Goal: Transaction & Acquisition: Purchase product/service

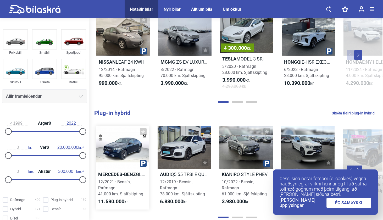
scroll to position [159, 0]
type input "900.000"
drag, startPoint x: 81, startPoint y: 155, endPoint x: 12, endPoint y: 155, distance: 69.0
click at [12, 155] on div at bounding box center [11, 155] width 7 height 7
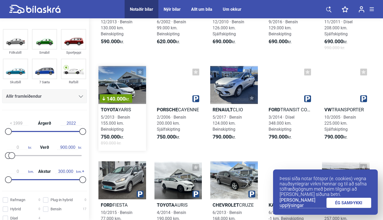
scroll to position [175, 0]
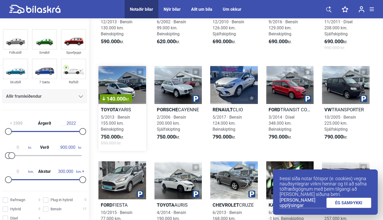
click at [130, 88] on div "140.000 kr." at bounding box center [122, 85] width 48 height 38
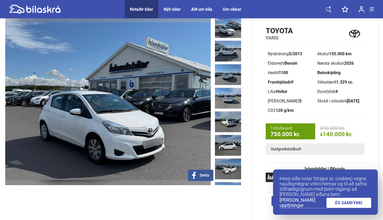
scroll to position [23, 0]
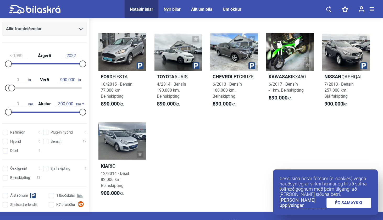
scroll to position [61, 0]
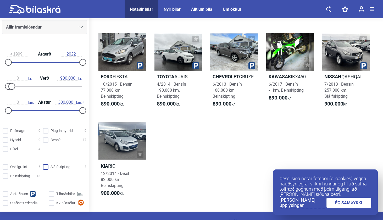
click at [48, 168] on input "Sjálfskipting 8" at bounding box center [65, 166] width 43 height 5
checkbox input "true"
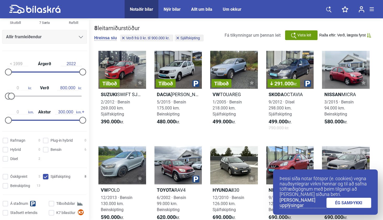
type input "900.000"
click at [12, 97] on div at bounding box center [11, 96] width 7 height 7
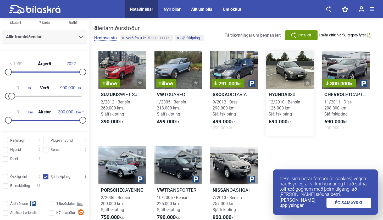
click at [297, 77] on div at bounding box center [290, 70] width 48 height 38
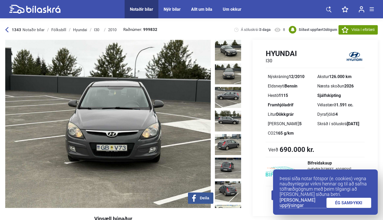
click at [221, 71] on img at bounding box center [228, 73] width 26 height 21
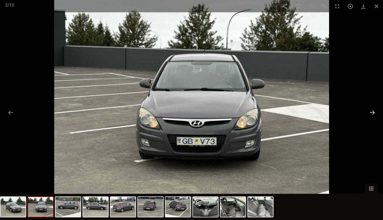
click at [371, 112] on button at bounding box center [371, 112] width 11 height 10
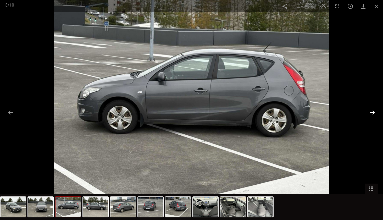
click at [371, 111] on button at bounding box center [371, 112] width 11 height 10
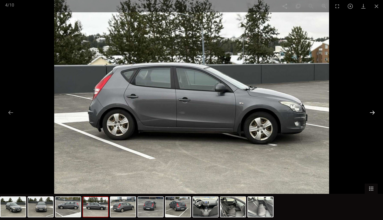
click at [371, 111] on button at bounding box center [371, 112] width 11 height 10
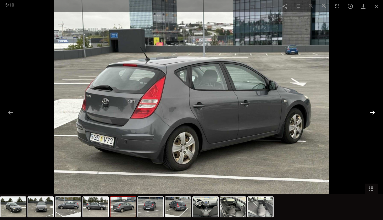
click at [371, 111] on button at bounding box center [371, 112] width 11 height 10
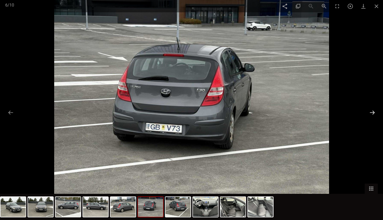
click at [371, 111] on button at bounding box center [371, 112] width 11 height 10
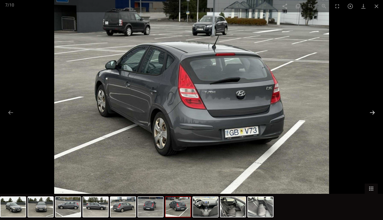
click at [371, 111] on button at bounding box center [371, 112] width 11 height 10
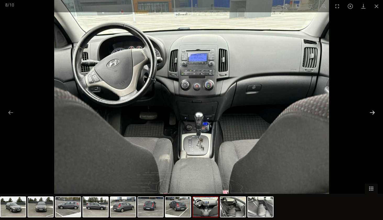
click at [371, 111] on button at bounding box center [371, 112] width 11 height 10
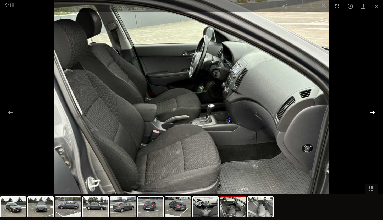
click at [371, 111] on button at bounding box center [371, 112] width 11 height 10
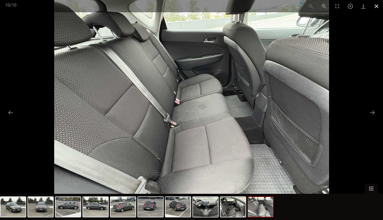
click at [374, 5] on span at bounding box center [376, 6] width 13 height 12
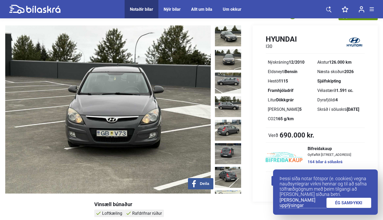
scroll to position [15, 0]
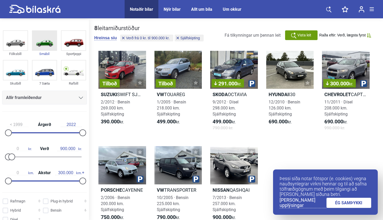
click at [43, 43] on img at bounding box center [44, 40] width 24 height 19
checkbox input "false"
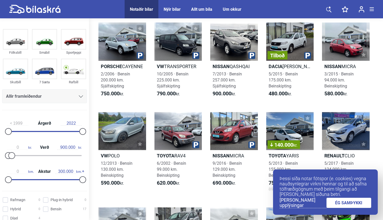
type input "20.000.000"
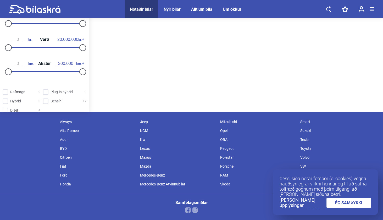
scroll to position [109, 0]
